Goal: Find specific page/section: Find specific page/section

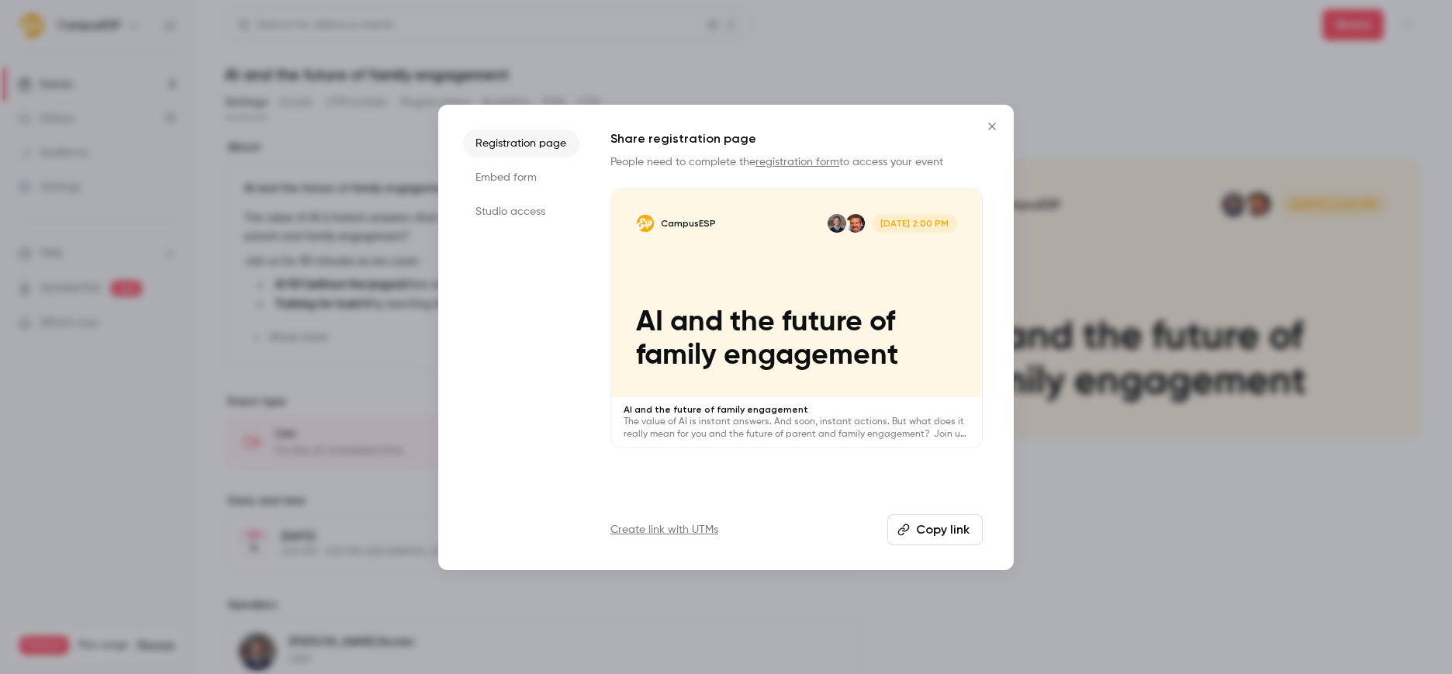
click at [995, 140] on button "Close" at bounding box center [991, 126] width 31 height 31
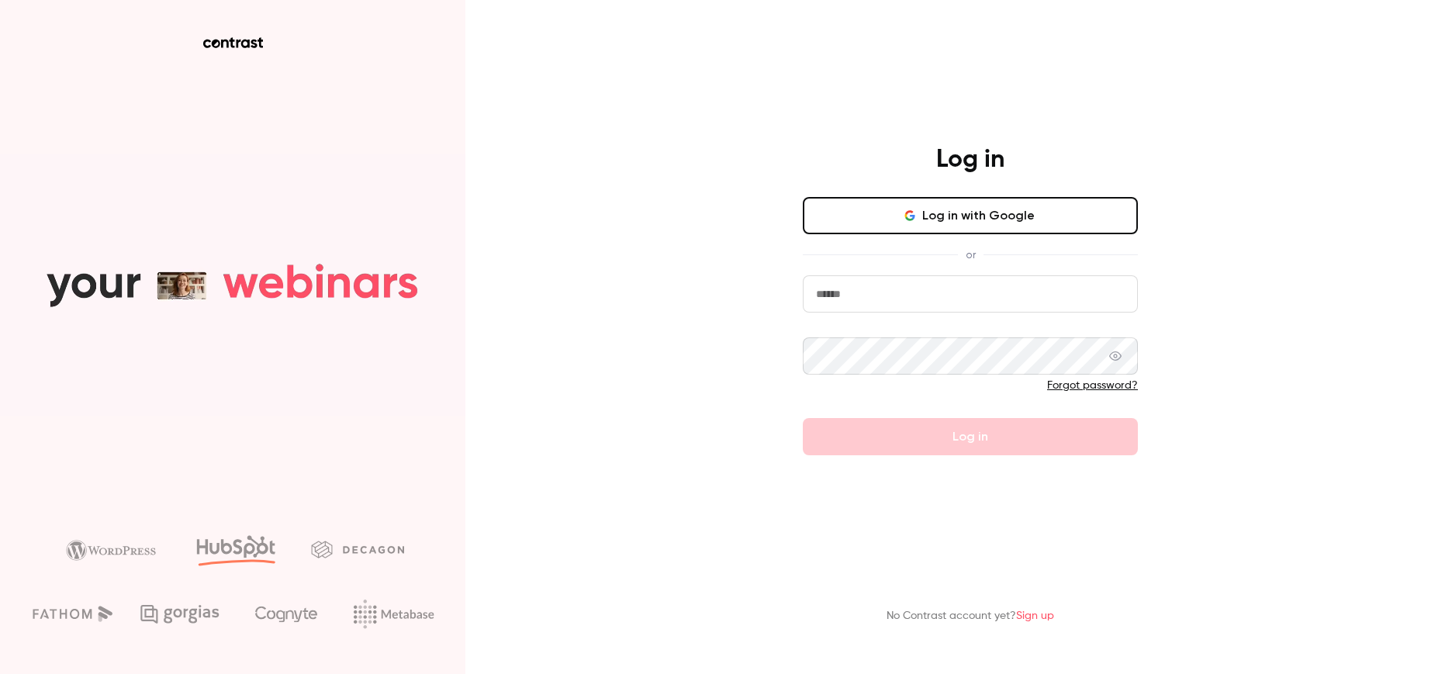
click at [910, 210] on button "Log in with Google" at bounding box center [970, 215] width 335 height 37
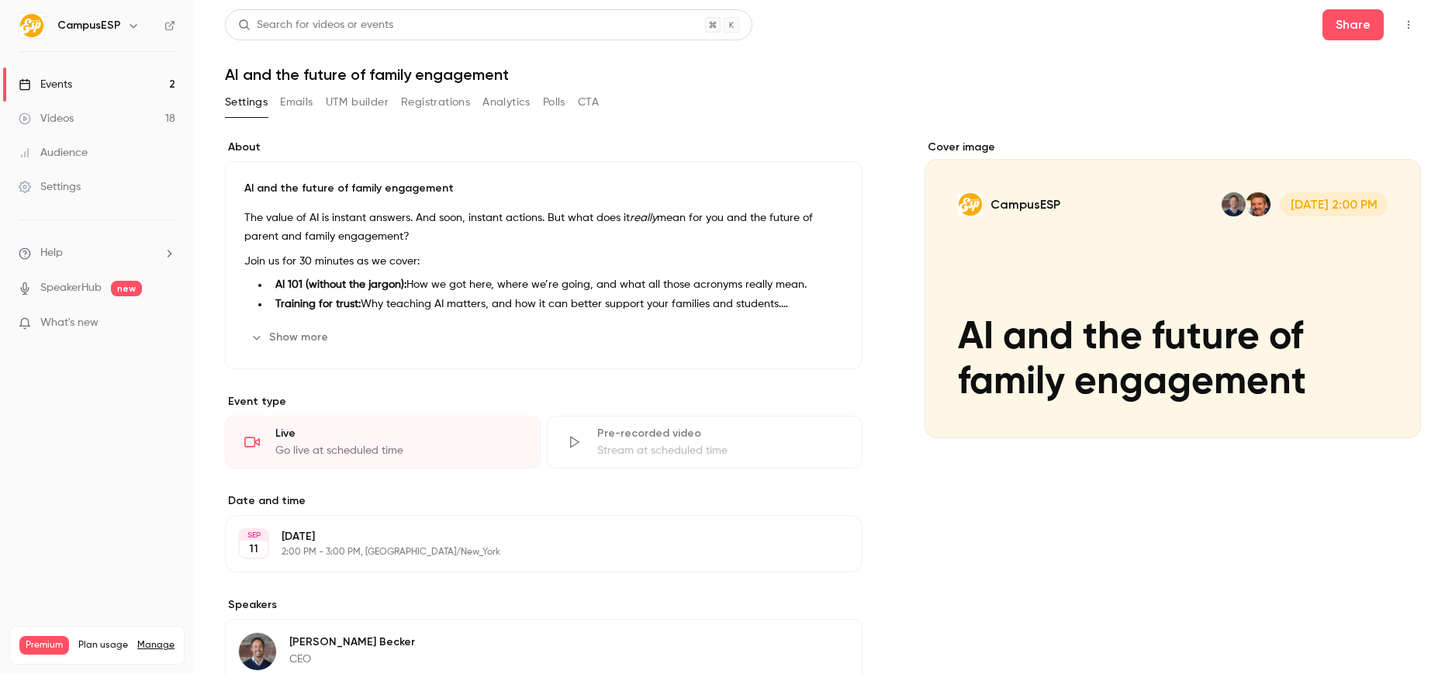
click at [118, 83] on link "Events 2" at bounding box center [97, 84] width 194 height 34
